Goal: Find specific page/section: Find specific page/section

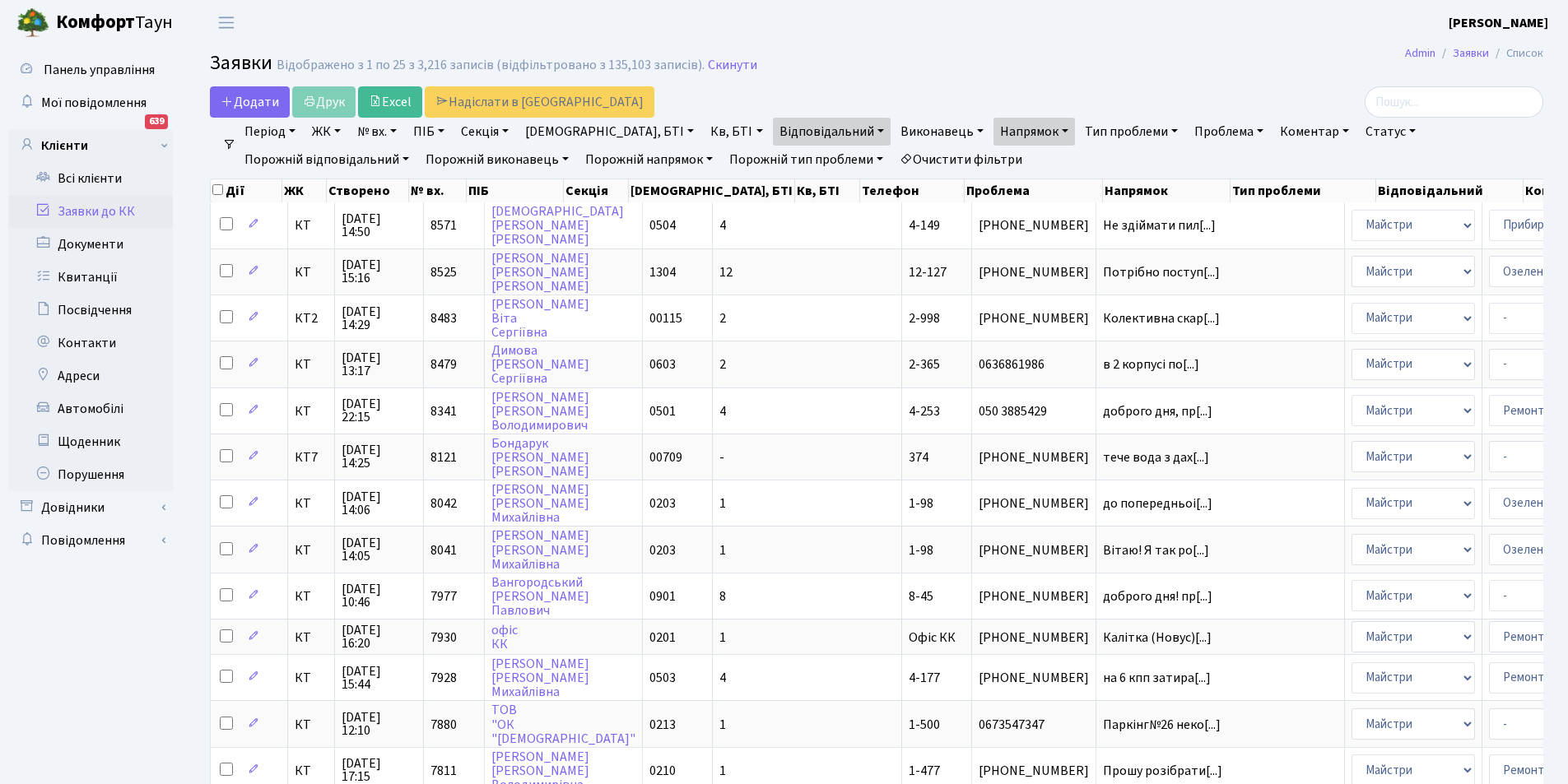
select select "25"
click at [112, 412] on link "Автомобілі" at bounding box center [91, 408] width 165 height 33
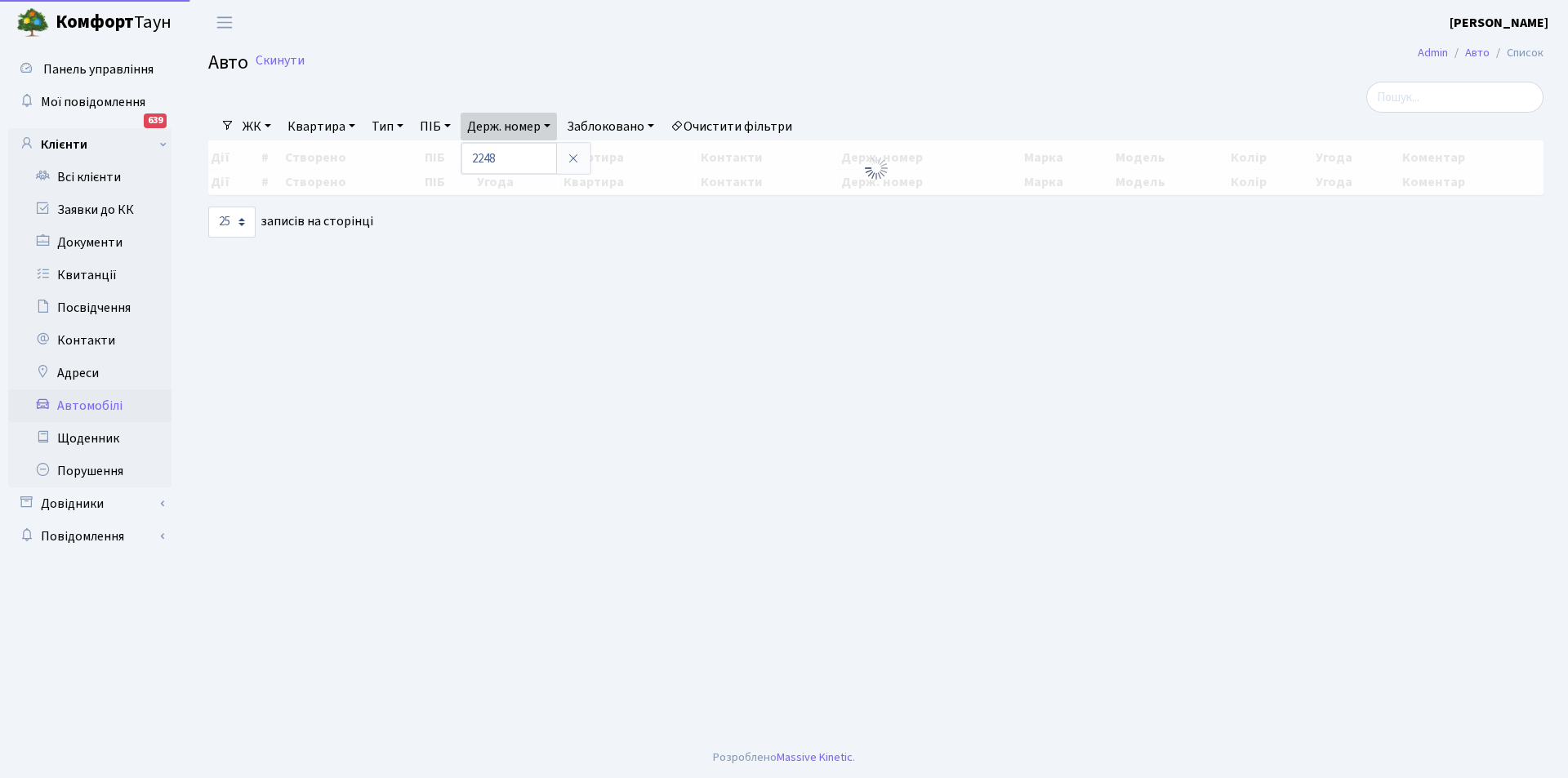
select select "25"
drag, startPoint x: 0, startPoint y: 0, endPoint x: 536, endPoint y: 117, distance: 548.6
click at [536, 117] on link "Держ. номер" at bounding box center [509, 126] width 96 height 27
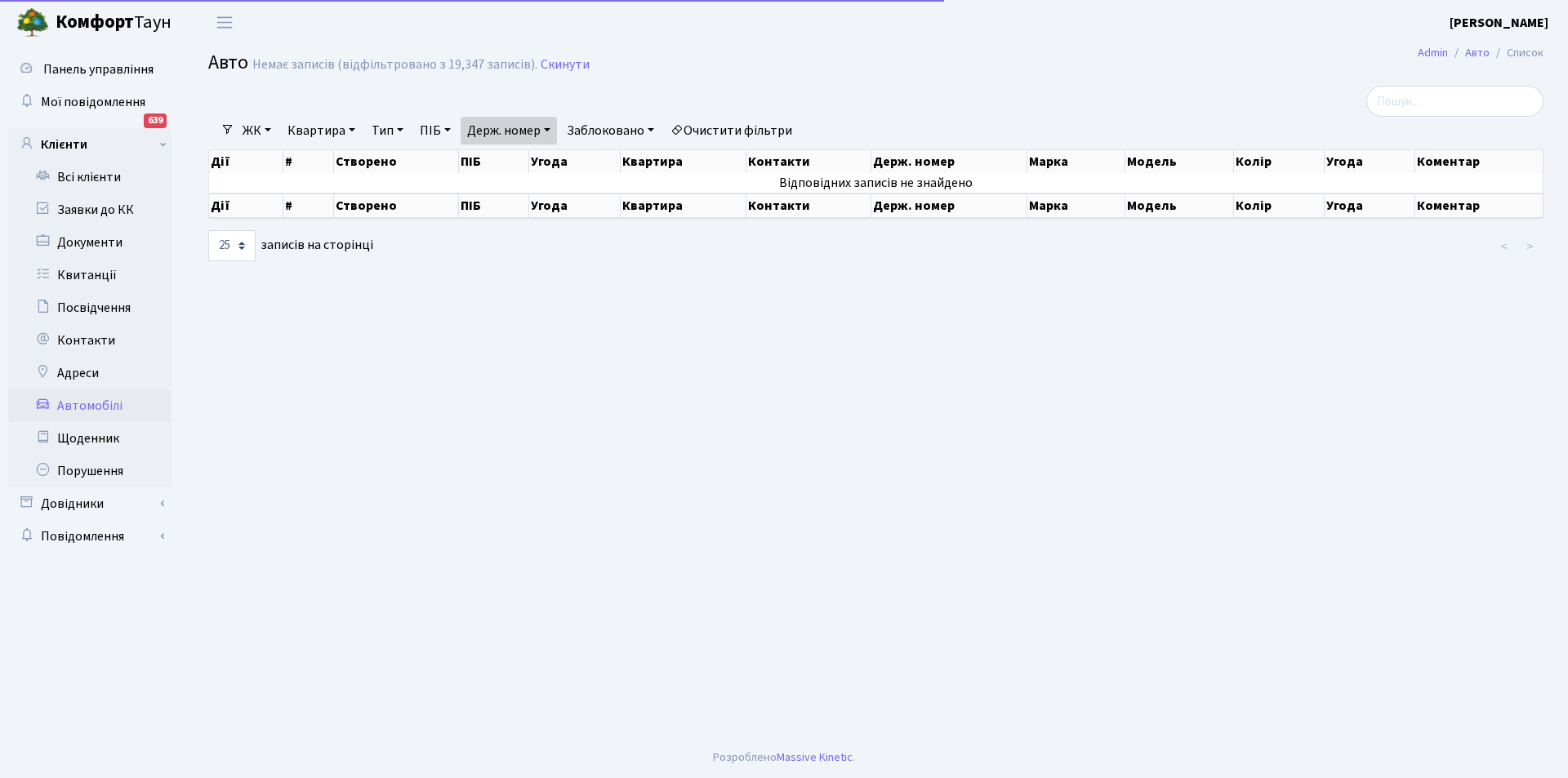
click at [536, 133] on link "Держ. номер" at bounding box center [509, 131] width 96 height 27
click at [576, 164] on icon at bounding box center [573, 162] width 13 height 13
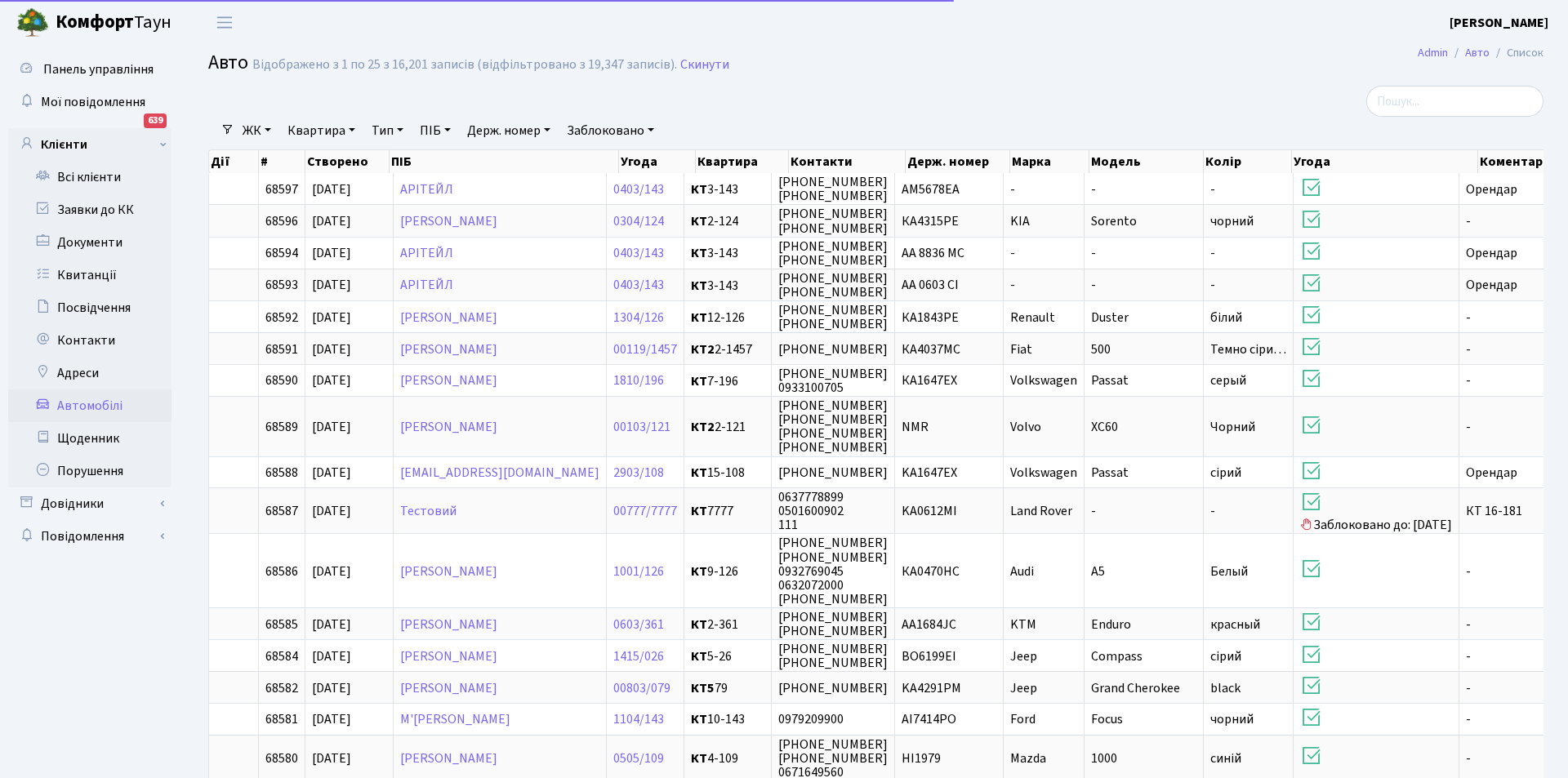
click at [528, 134] on link "Держ. номер" at bounding box center [509, 131] width 96 height 27
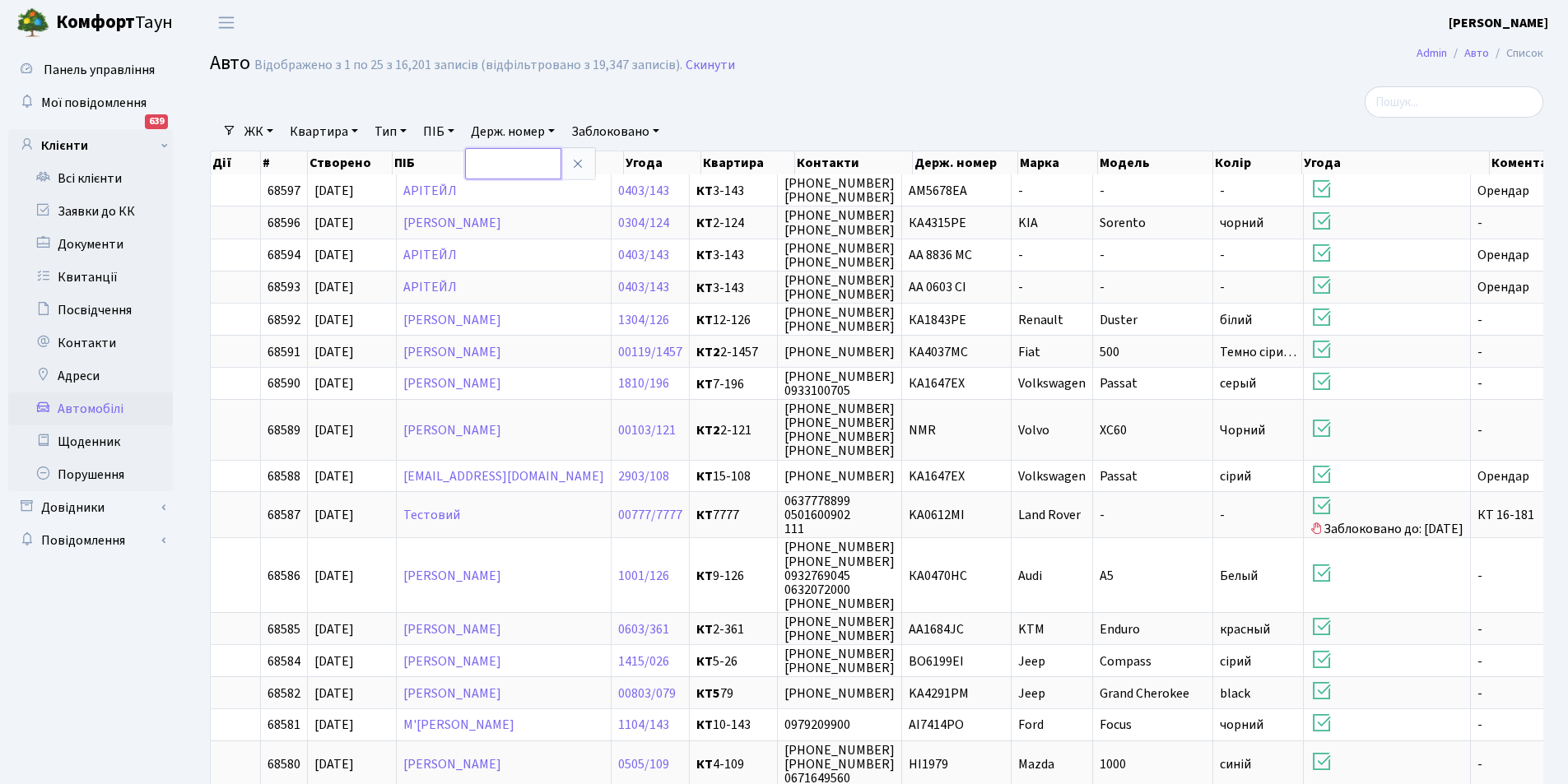
click at [529, 168] on input "text" at bounding box center [513, 164] width 96 height 31
type input "2840"
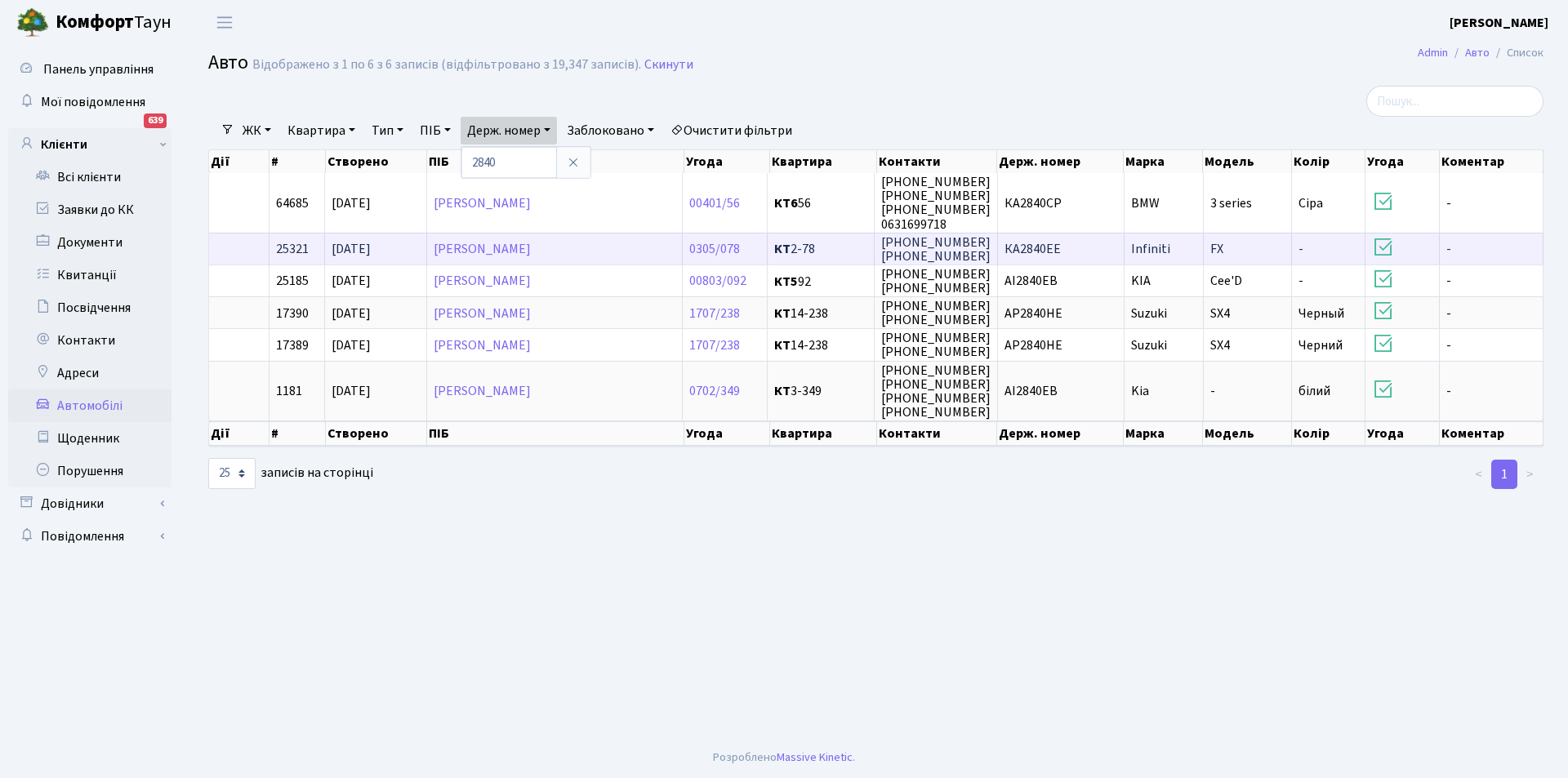
click at [1095, 255] on td "КА2840ЕЕ" at bounding box center [1061, 248] width 126 height 32
click at [531, 251] on link "Акімочкіна Наталя Володимирівна" at bounding box center [482, 249] width 97 height 18
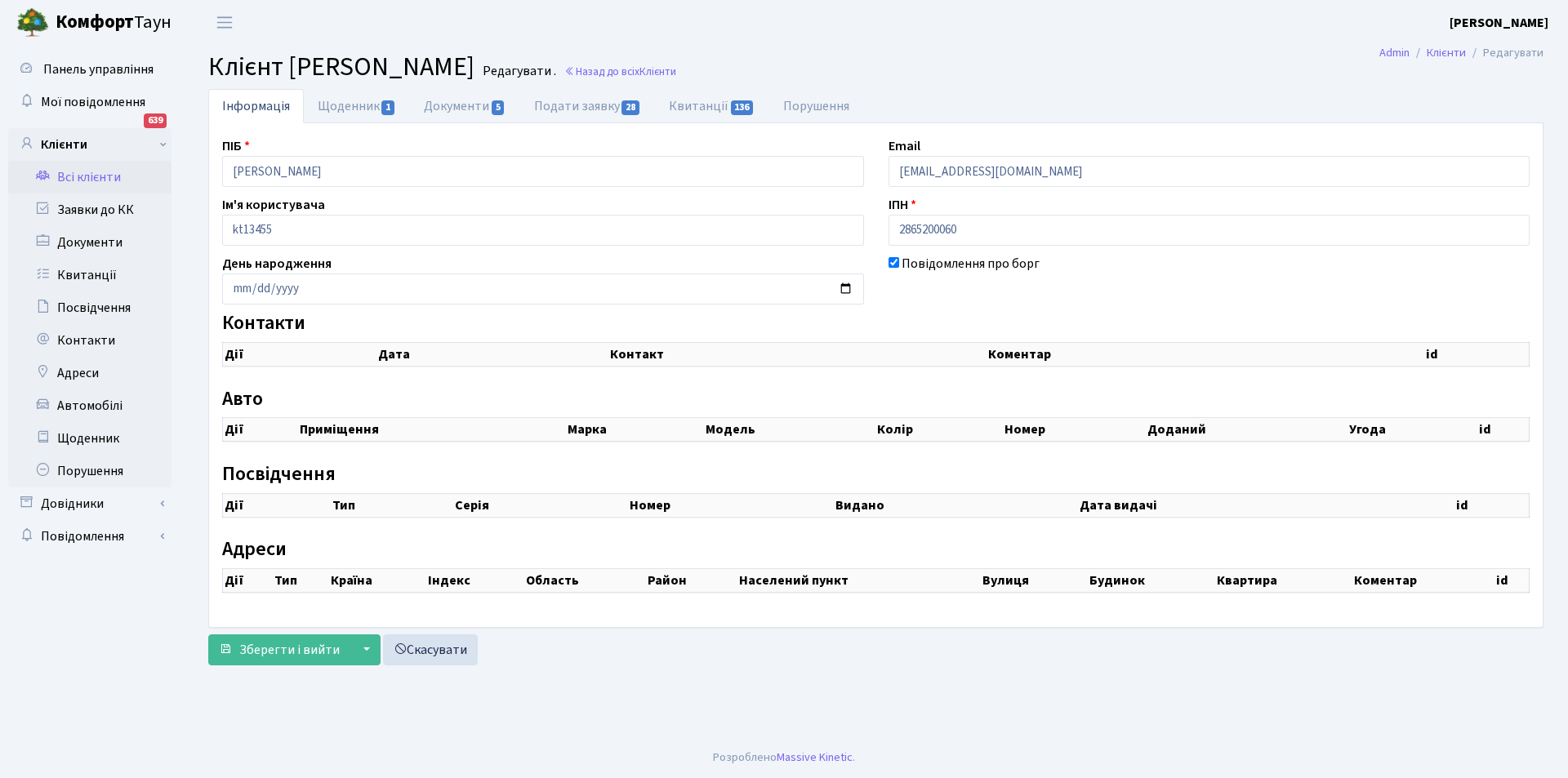
select select "25"
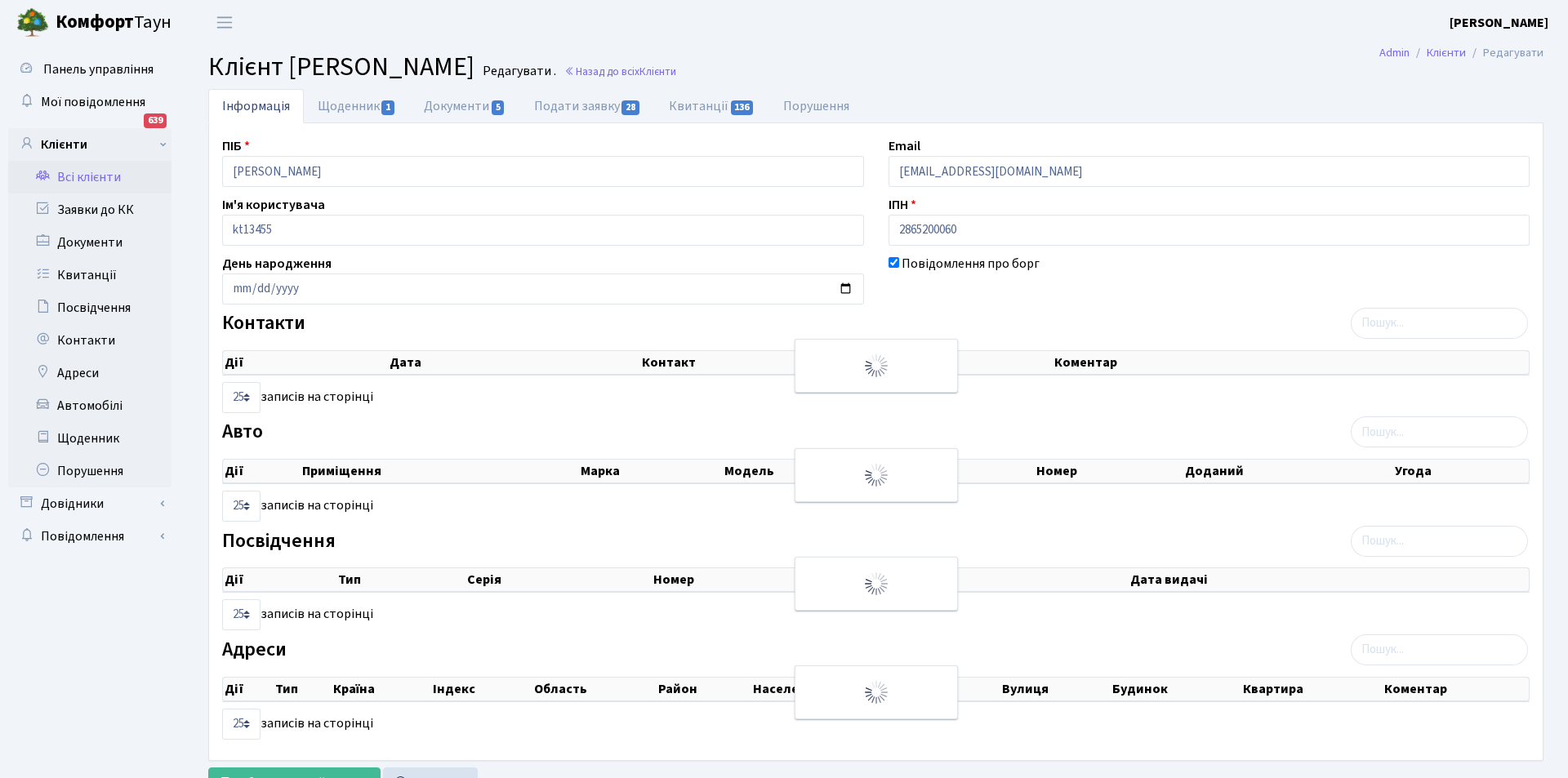
checkbox input "true"
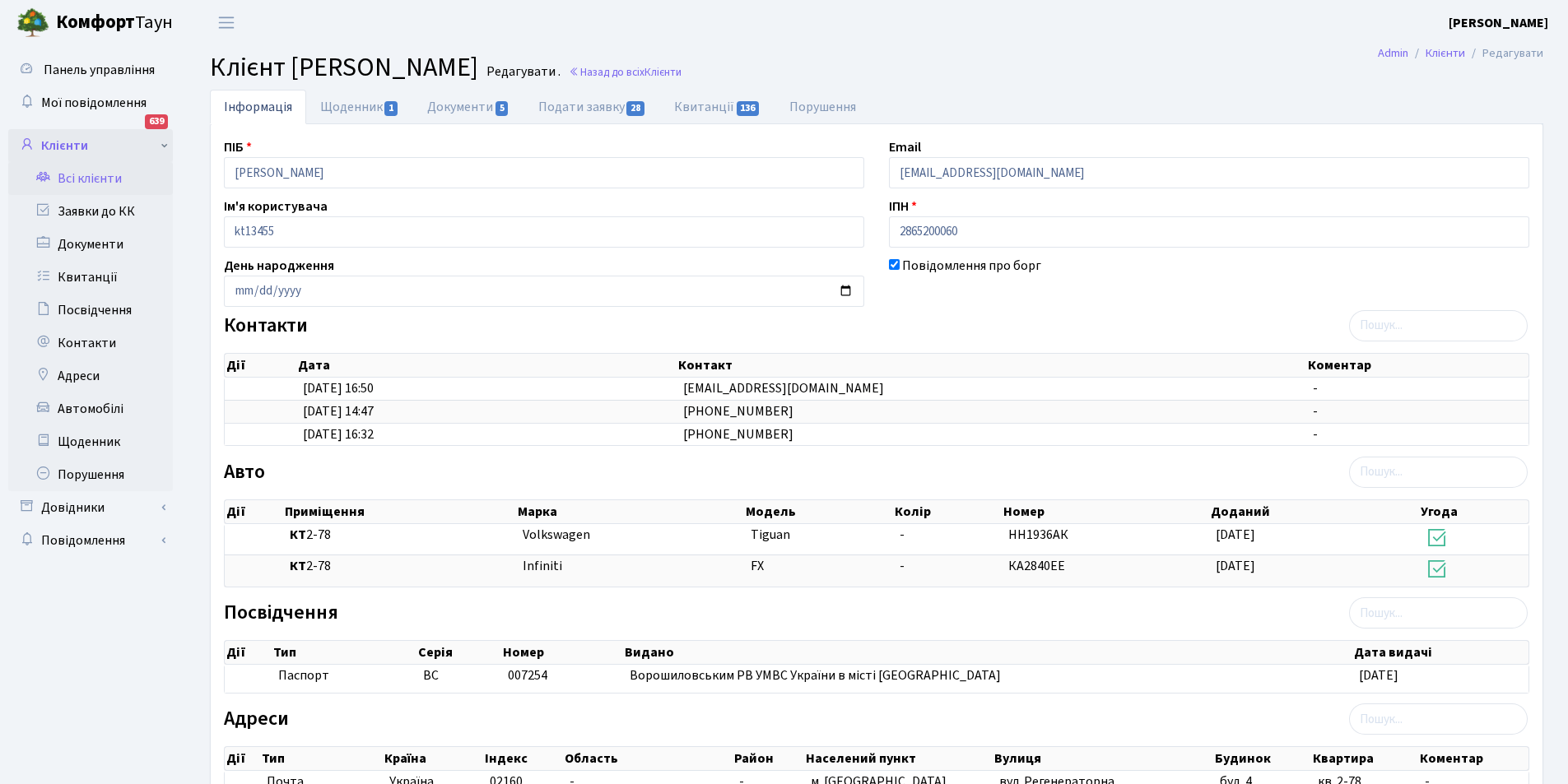
click at [118, 159] on link "Клієнти" at bounding box center [91, 145] width 165 height 33
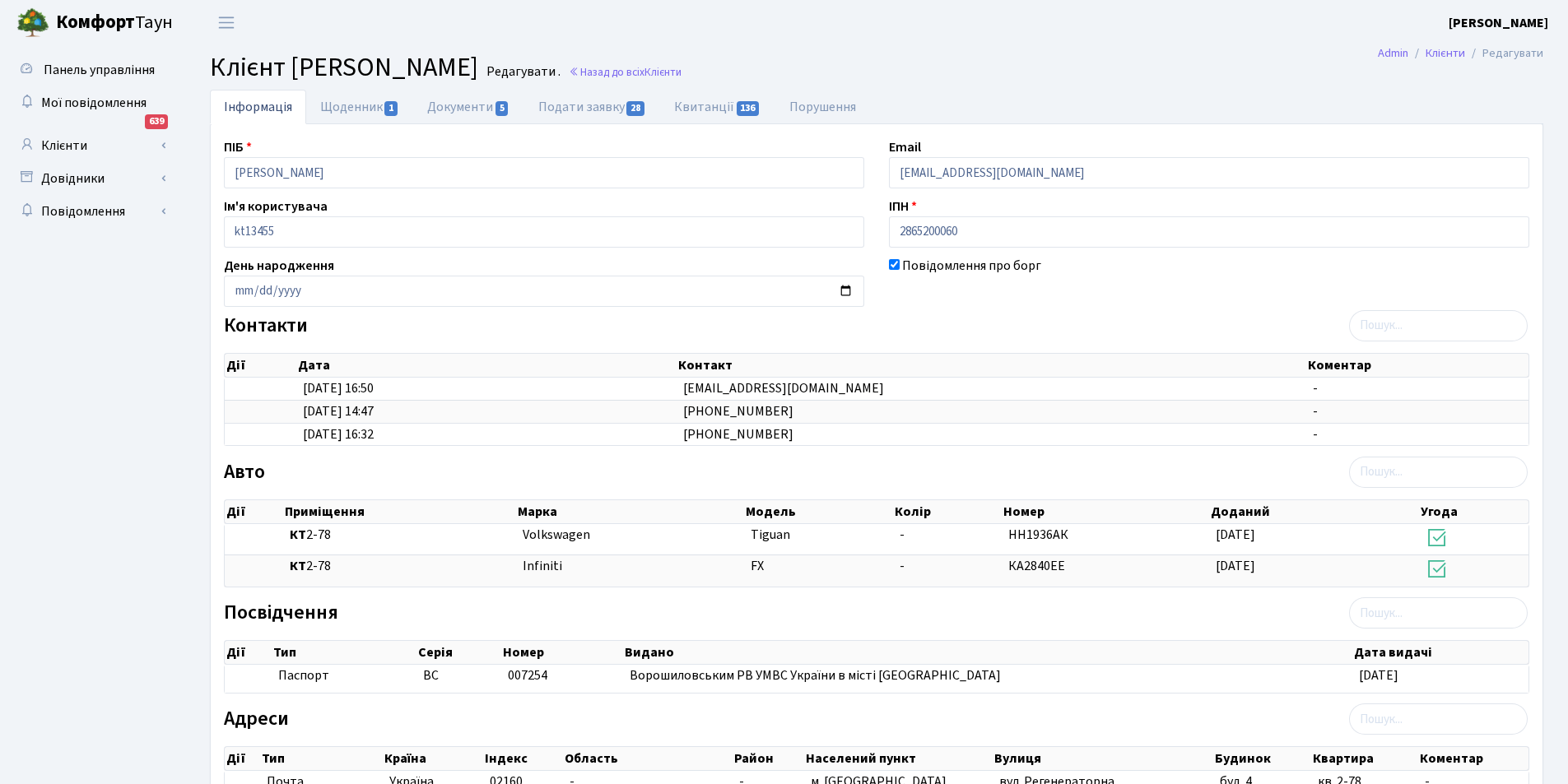
click at [119, 176] on link "Довідники" at bounding box center [91, 178] width 165 height 33
click at [133, 217] on link "Приміщення" at bounding box center [96, 211] width 154 height 33
click at [121, 147] on link "Клієнти" at bounding box center [91, 145] width 165 height 33
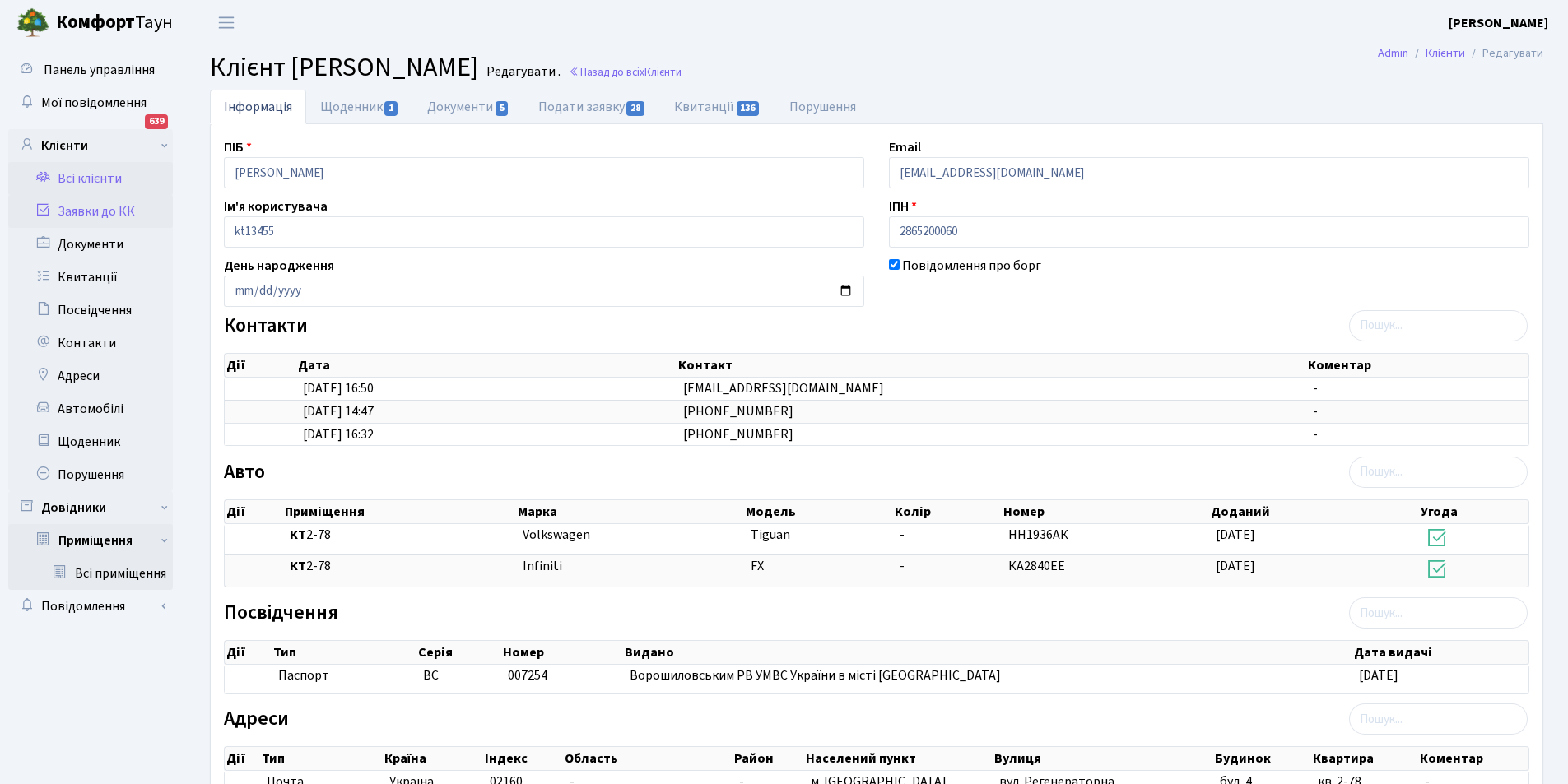
click at [105, 202] on link "Заявки до КК" at bounding box center [91, 211] width 165 height 33
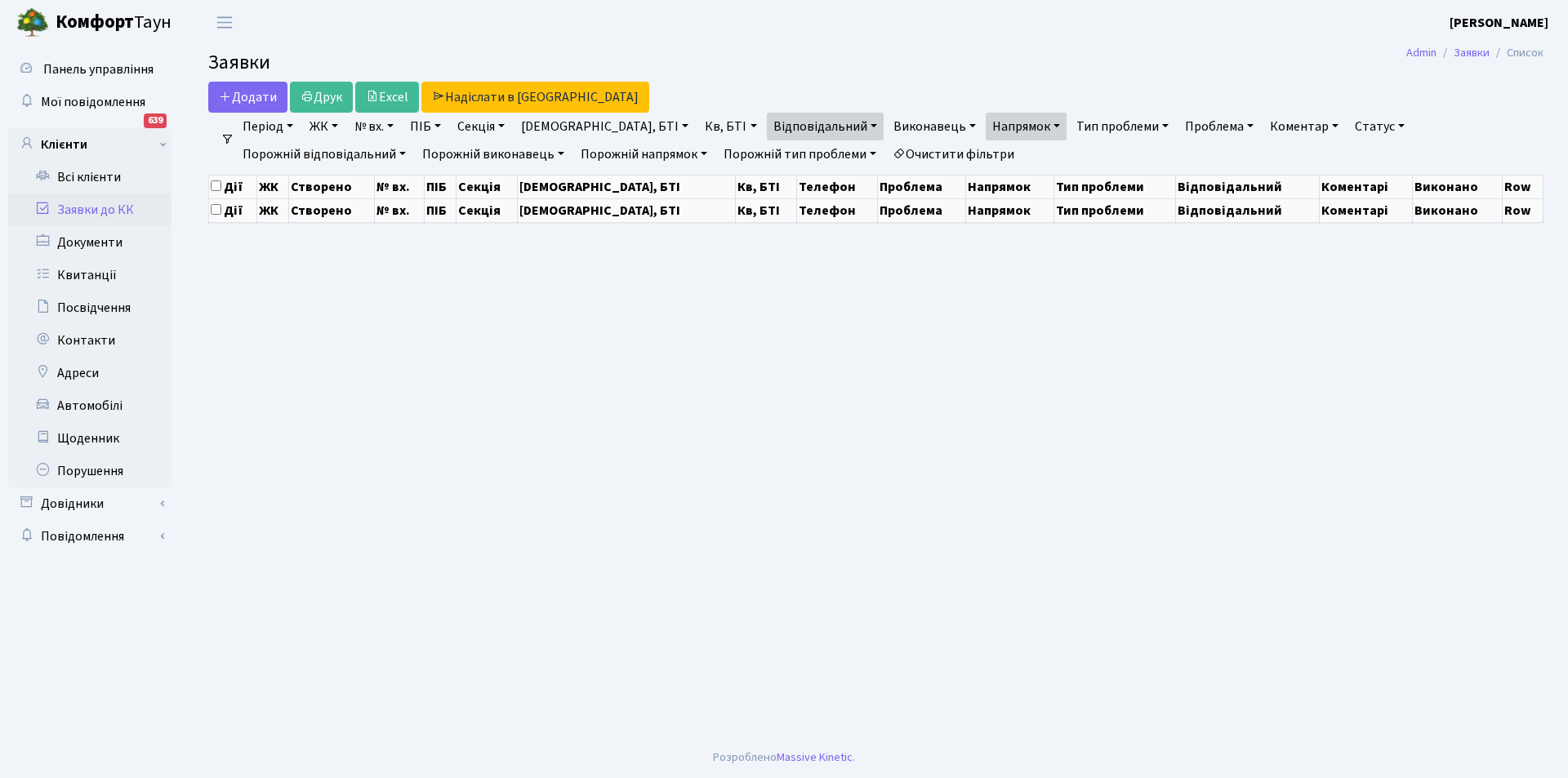
select select "25"
